Goal: Transaction & Acquisition: Purchase product/service

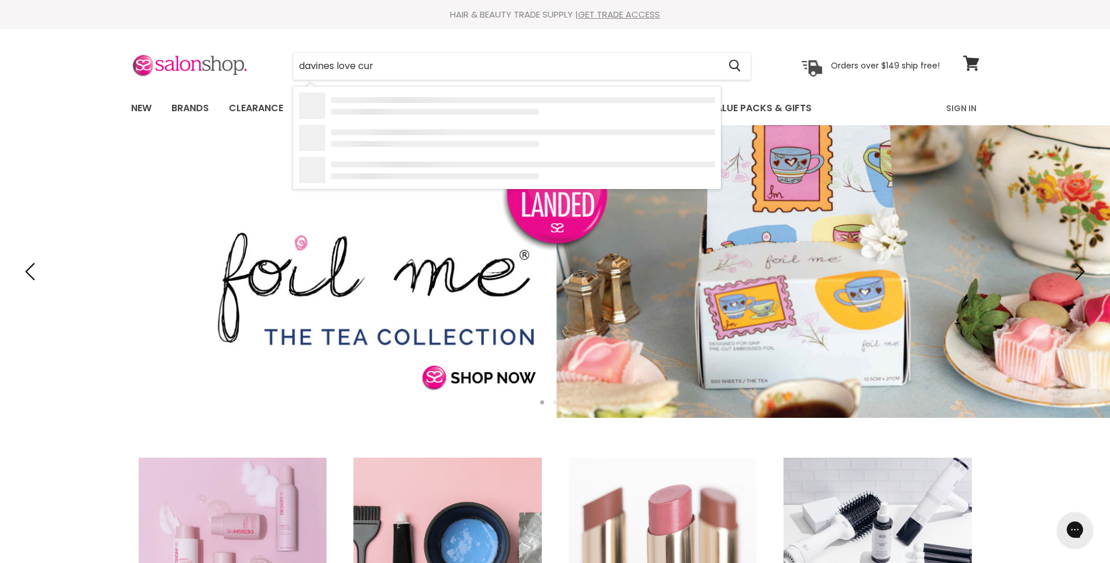
type input "davines love curl"
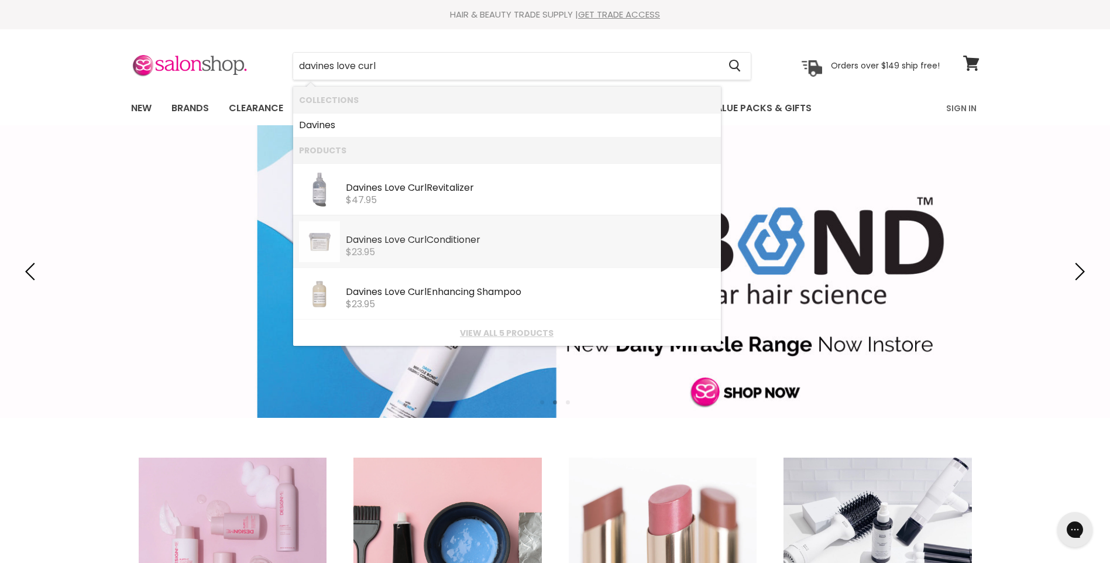
click at [391, 242] on b "Love" at bounding box center [394, 239] width 21 height 13
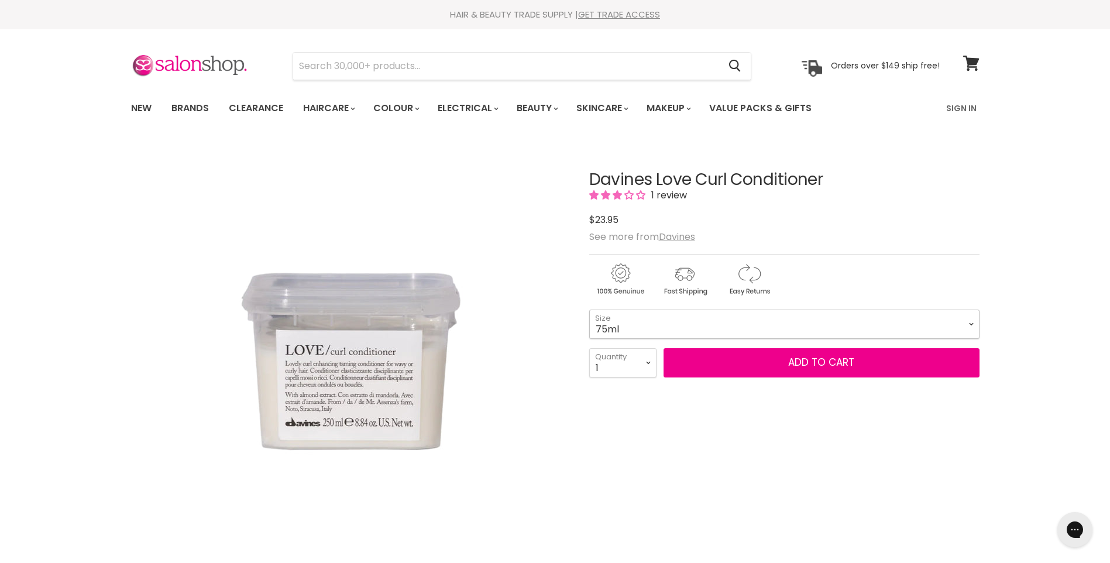
click at [973, 324] on select "75ml 250ml 1 Litre" at bounding box center [784, 323] width 390 height 29
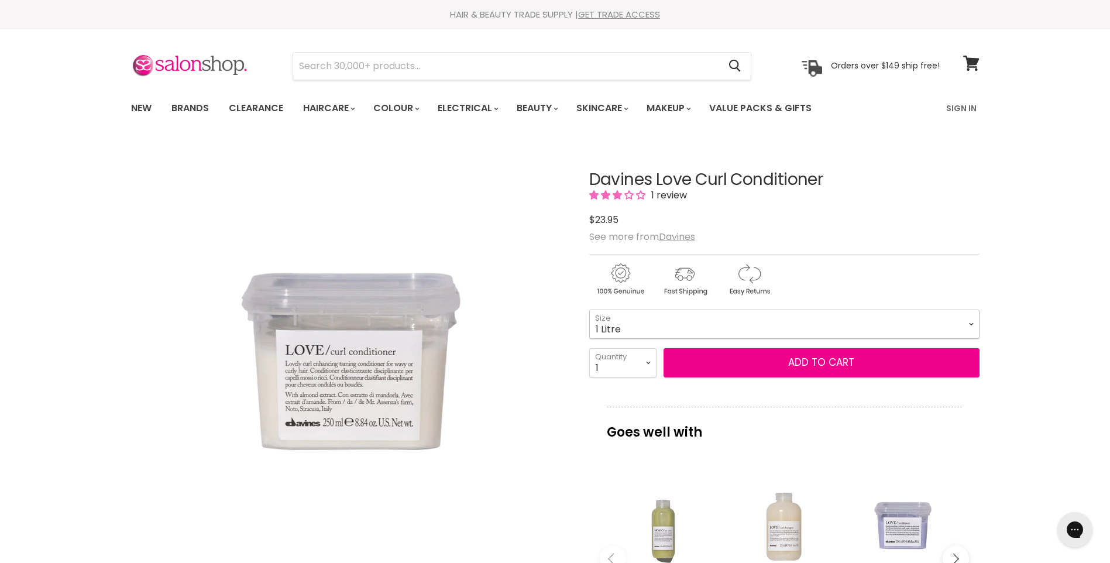
click at [589, 309] on select "75ml 250ml 1 Litre" at bounding box center [784, 323] width 390 height 29
select select "1 Litre"
click at [759, 109] on link "Value Packs & Gifts" at bounding box center [760, 108] width 120 height 25
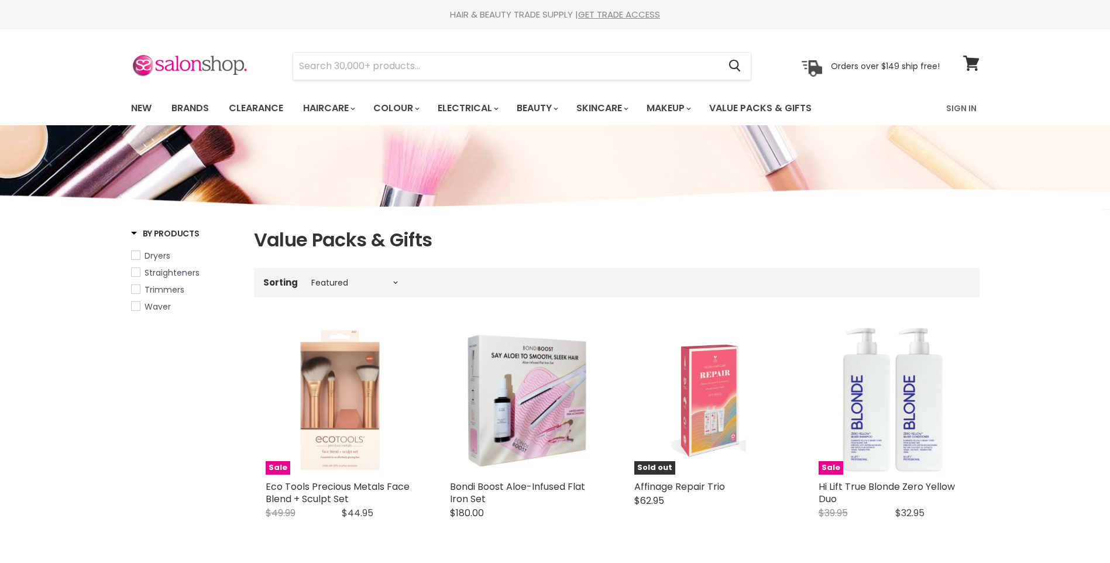
select select "manual"
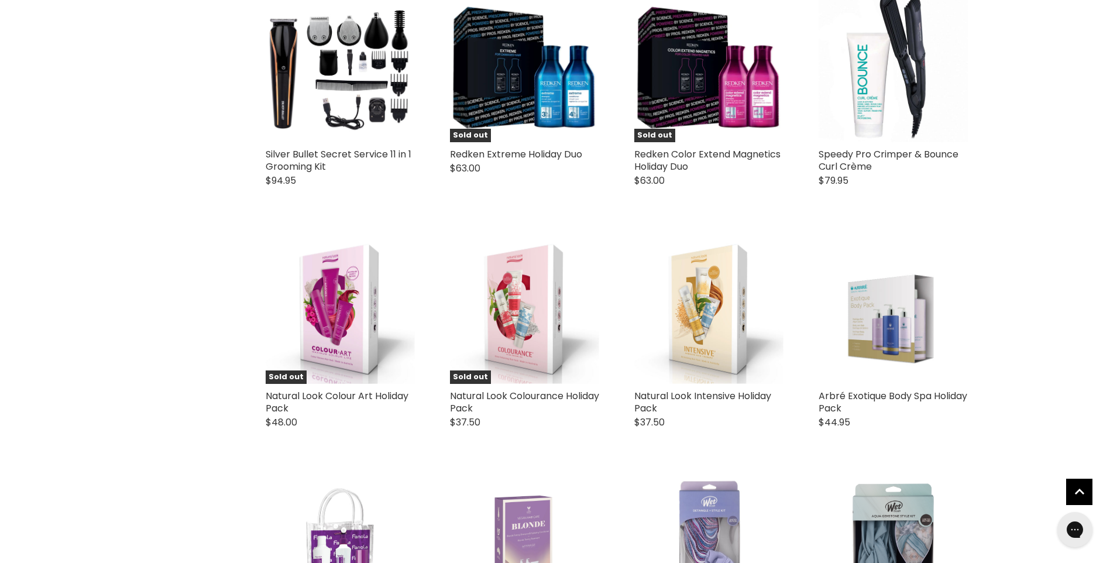
scroll to position [2165, 0]
